Goal: Task Accomplishment & Management: Use online tool/utility

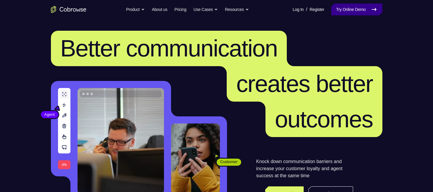
click at [335, 11] on link "Try Online Demo" at bounding box center [356, 10] width 51 height 12
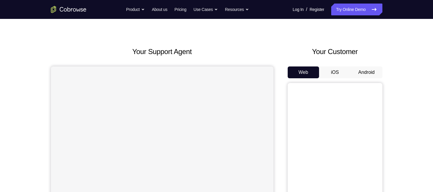
scroll to position [11, 0]
click at [370, 72] on button "Android" at bounding box center [367, 72] width 32 height 12
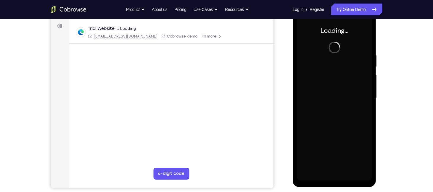
scroll to position [0, 0]
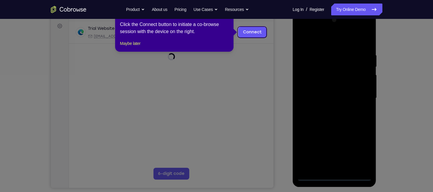
click at [269, 58] on icon at bounding box center [218, 96] width 437 height 192
click at [285, 52] on icon at bounding box center [218, 96] width 437 height 192
click at [139, 47] on button "Maybe later" at bounding box center [130, 43] width 20 height 7
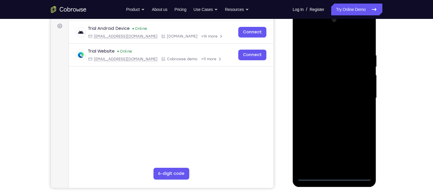
click at [333, 176] on div at bounding box center [334, 98] width 75 height 166
click at [357, 149] on div at bounding box center [334, 98] width 75 height 166
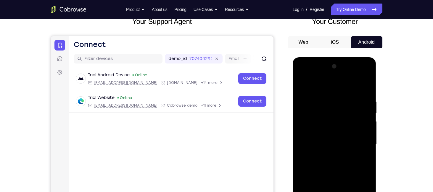
scroll to position [40, 0]
click at [332, 86] on div at bounding box center [334, 145] width 75 height 166
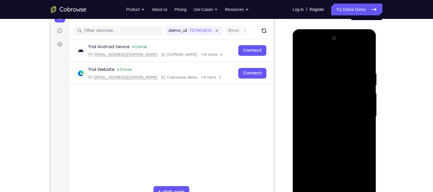
scroll to position [69, 0]
click at [361, 118] on div at bounding box center [334, 117] width 75 height 166
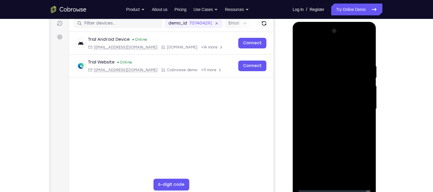
scroll to position [77, 0]
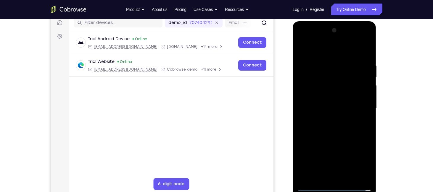
click at [330, 112] on div at bounding box center [334, 109] width 75 height 166
click at [328, 119] on div at bounding box center [334, 109] width 75 height 166
click at [339, 104] on div at bounding box center [334, 109] width 75 height 166
click at [317, 116] on div at bounding box center [334, 109] width 75 height 166
click at [358, 109] on div at bounding box center [334, 109] width 75 height 166
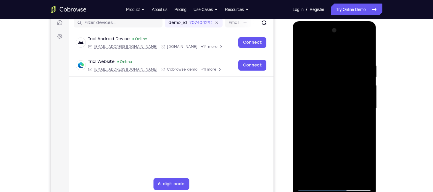
click at [322, 106] on div at bounding box center [334, 109] width 75 height 166
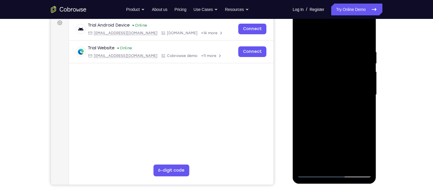
scroll to position [91, 0]
click at [364, 166] on div at bounding box center [334, 95] width 75 height 166
click at [340, 113] on div at bounding box center [334, 95] width 75 height 166
click at [362, 56] on div at bounding box center [334, 95] width 75 height 166
click at [343, 116] on div at bounding box center [334, 95] width 75 height 166
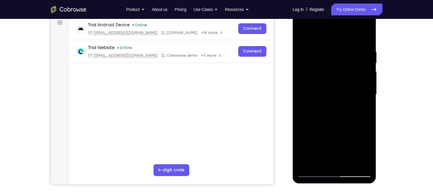
click at [339, 111] on div at bounding box center [334, 95] width 75 height 166
click at [312, 96] on div at bounding box center [334, 95] width 75 height 166
click at [337, 138] on div at bounding box center [334, 95] width 75 height 166
click at [348, 129] on div at bounding box center [334, 95] width 75 height 166
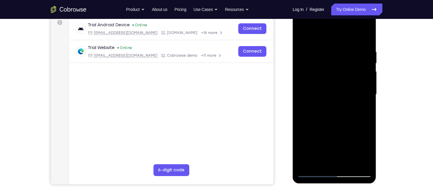
click at [336, 129] on div at bounding box center [334, 95] width 75 height 166
click at [337, 147] on div at bounding box center [334, 95] width 75 height 166
click at [348, 129] on div at bounding box center [334, 95] width 75 height 166
click at [367, 71] on div at bounding box center [334, 95] width 75 height 166
click at [348, 116] on div at bounding box center [334, 95] width 75 height 166
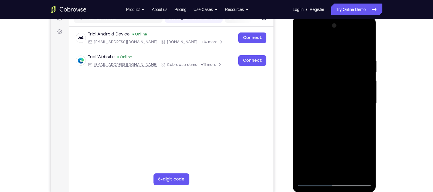
scroll to position [82, 0]
click at [365, 52] on div at bounding box center [334, 104] width 75 height 166
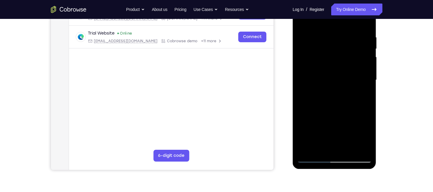
scroll to position [105, 0]
click at [367, 107] on div at bounding box center [334, 80] width 75 height 166
drag, startPoint x: 332, startPoint y: 108, endPoint x: 335, endPoint y: 68, distance: 40.0
click at [335, 68] on div at bounding box center [334, 80] width 75 height 166
click at [302, 121] on div at bounding box center [334, 80] width 75 height 166
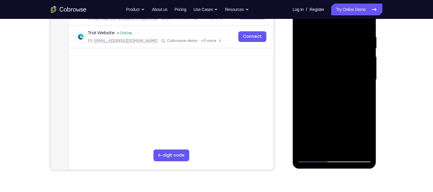
drag, startPoint x: 325, startPoint y: 132, endPoint x: 341, endPoint y: 52, distance: 80.9
click at [341, 52] on div at bounding box center [334, 80] width 75 height 166
click at [366, 103] on div at bounding box center [334, 80] width 75 height 166
click at [301, 104] on div at bounding box center [334, 80] width 75 height 166
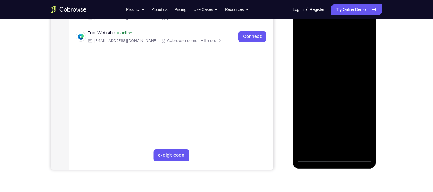
click at [348, 148] on div at bounding box center [334, 80] width 75 height 166
click at [337, 111] on div at bounding box center [334, 80] width 75 height 166
click at [334, 78] on div at bounding box center [334, 80] width 75 height 166
click at [313, 156] on div at bounding box center [334, 80] width 75 height 166
click at [364, 67] on div at bounding box center [334, 80] width 75 height 166
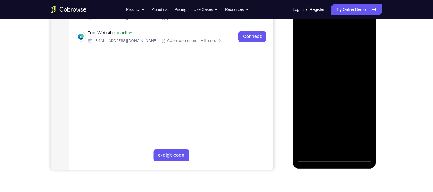
click at [314, 156] on div at bounding box center [334, 80] width 75 height 166
click at [313, 157] on div at bounding box center [334, 80] width 75 height 166
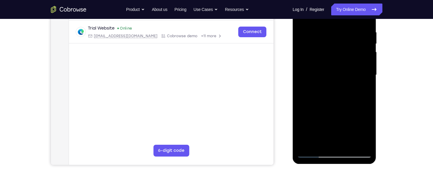
scroll to position [110, 0]
click at [313, 151] on div at bounding box center [334, 75] width 75 height 166
click at [313, 154] on div at bounding box center [334, 75] width 75 height 166
click at [328, 23] on div at bounding box center [334, 75] width 75 height 166
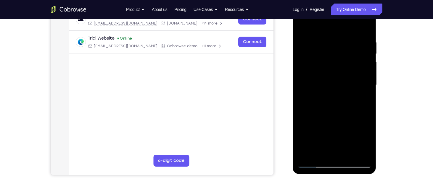
scroll to position [100, 0]
click at [351, 28] on div at bounding box center [334, 86] width 75 height 166
click at [365, 80] on div at bounding box center [334, 86] width 75 height 166
click at [366, 84] on div at bounding box center [334, 86] width 75 height 166
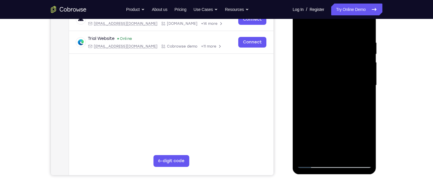
click at [366, 84] on div at bounding box center [334, 86] width 75 height 166
click at [303, 86] on div at bounding box center [334, 86] width 75 height 166
click at [367, 82] on div at bounding box center [334, 86] width 75 height 166
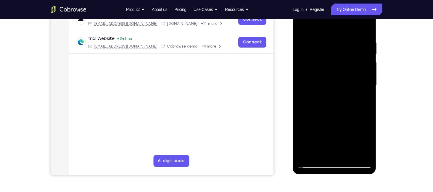
click at [312, 89] on div at bounding box center [334, 86] width 75 height 166
click at [364, 87] on div at bounding box center [334, 86] width 75 height 166
click at [357, 151] on div at bounding box center [334, 86] width 75 height 166
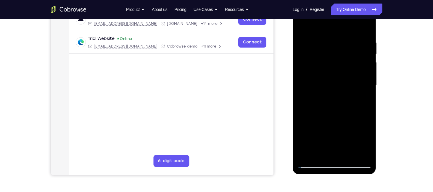
click at [367, 103] on div at bounding box center [334, 86] width 75 height 166
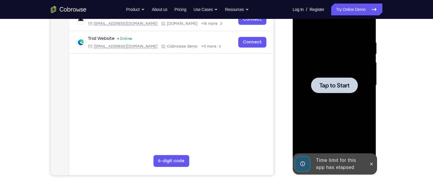
click at [318, 87] on div at bounding box center [334, 85] width 47 height 16
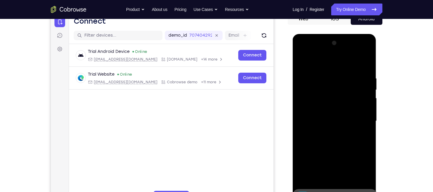
scroll to position [88, 0]
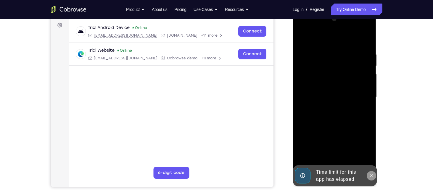
click at [369, 176] on icon at bounding box center [371, 176] width 5 height 5
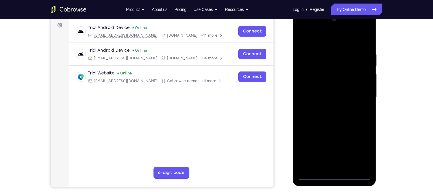
click at [353, 174] on div at bounding box center [334, 97] width 75 height 166
click at [309, 176] on div at bounding box center [334, 97] width 75 height 166
click at [330, 177] on div at bounding box center [334, 97] width 75 height 166
click at [334, 175] on div at bounding box center [334, 97] width 75 height 166
click at [359, 148] on div at bounding box center [334, 97] width 75 height 166
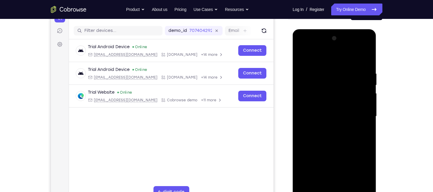
scroll to position [68, 0]
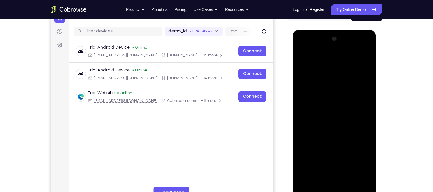
click at [330, 60] on div at bounding box center [334, 117] width 75 height 166
click at [345, 83] on div at bounding box center [334, 117] width 75 height 166
click at [359, 80] on div at bounding box center [334, 117] width 75 height 166
click at [353, 64] on div at bounding box center [334, 117] width 75 height 166
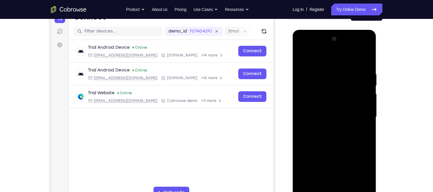
click at [357, 119] on div at bounding box center [334, 117] width 75 height 166
click at [365, 143] on div at bounding box center [334, 117] width 75 height 166
